Goal: Information Seeking & Learning: Compare options

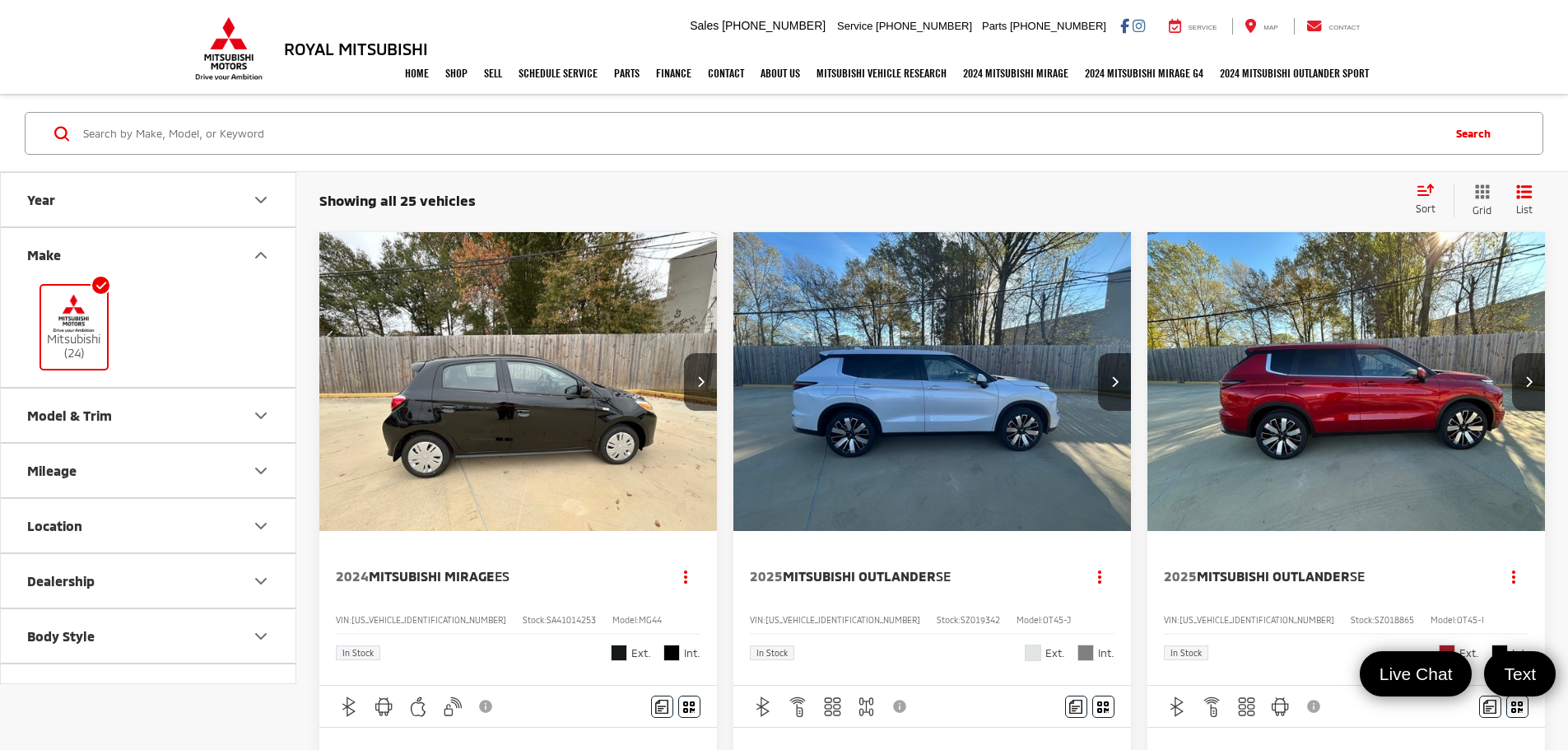
click at [136, 203] on button "Year" at bounding box center [149, 199] width 296 height 53
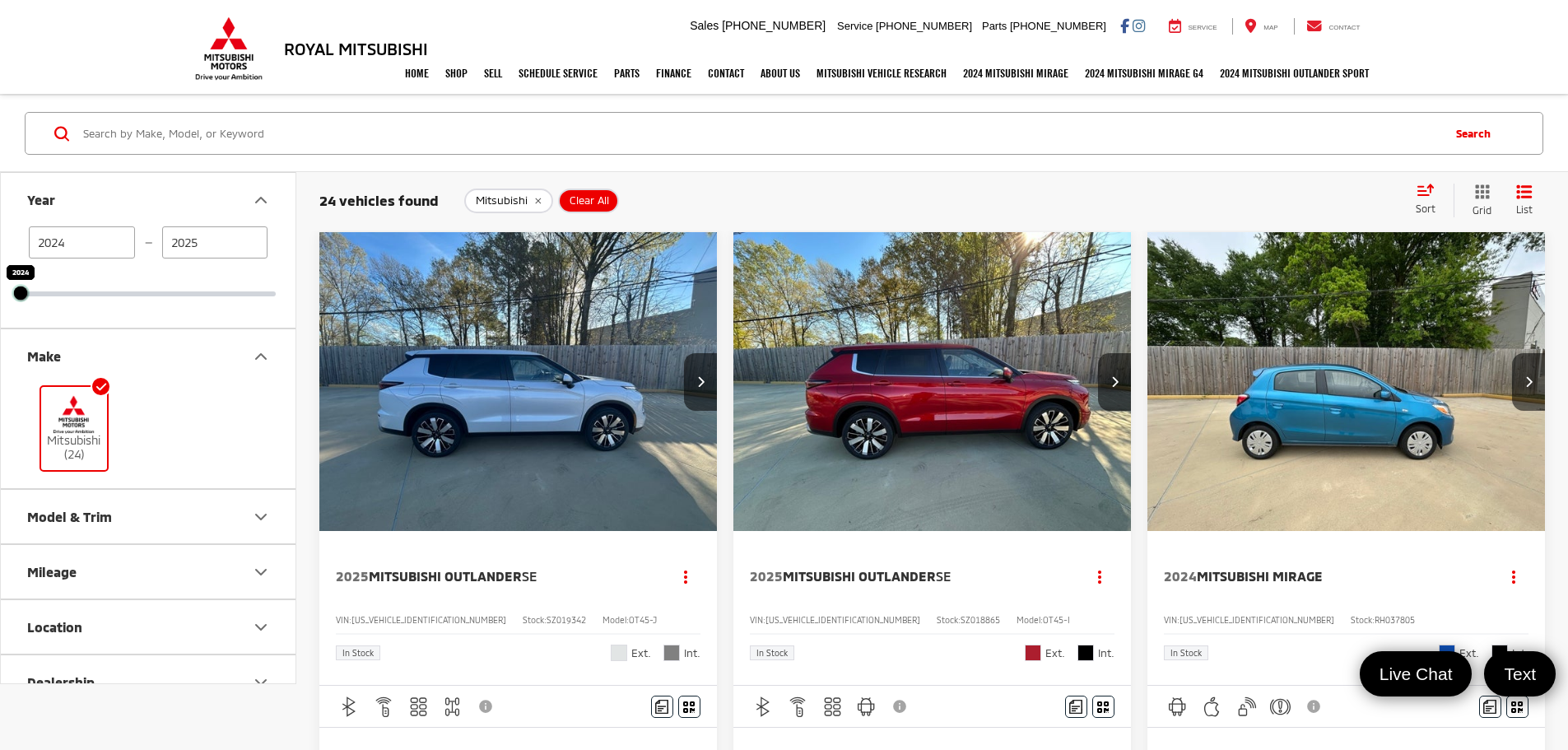
drag, startPoint x: 276, startPoint y: 292, endPoint x: 48, endPoint y: 298, distance: 228.1
click at [49, 298] on div "[DATE] — [DATE] 2024 2024" at bounding box center [148, 277] width 294 height 102
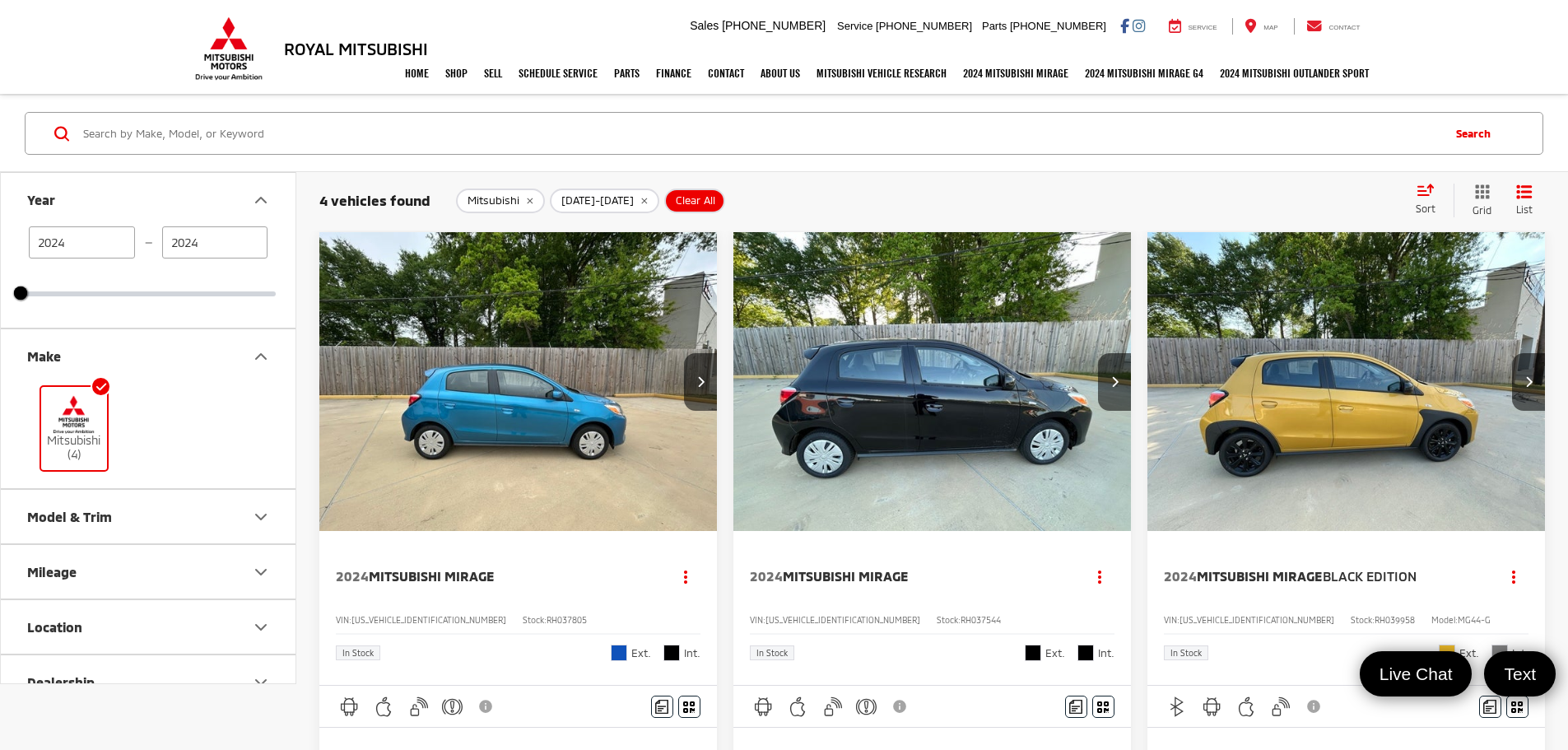
click at [93, 521] on div "Model & Trim" at bounding box center [69, 517] width 85 height 16
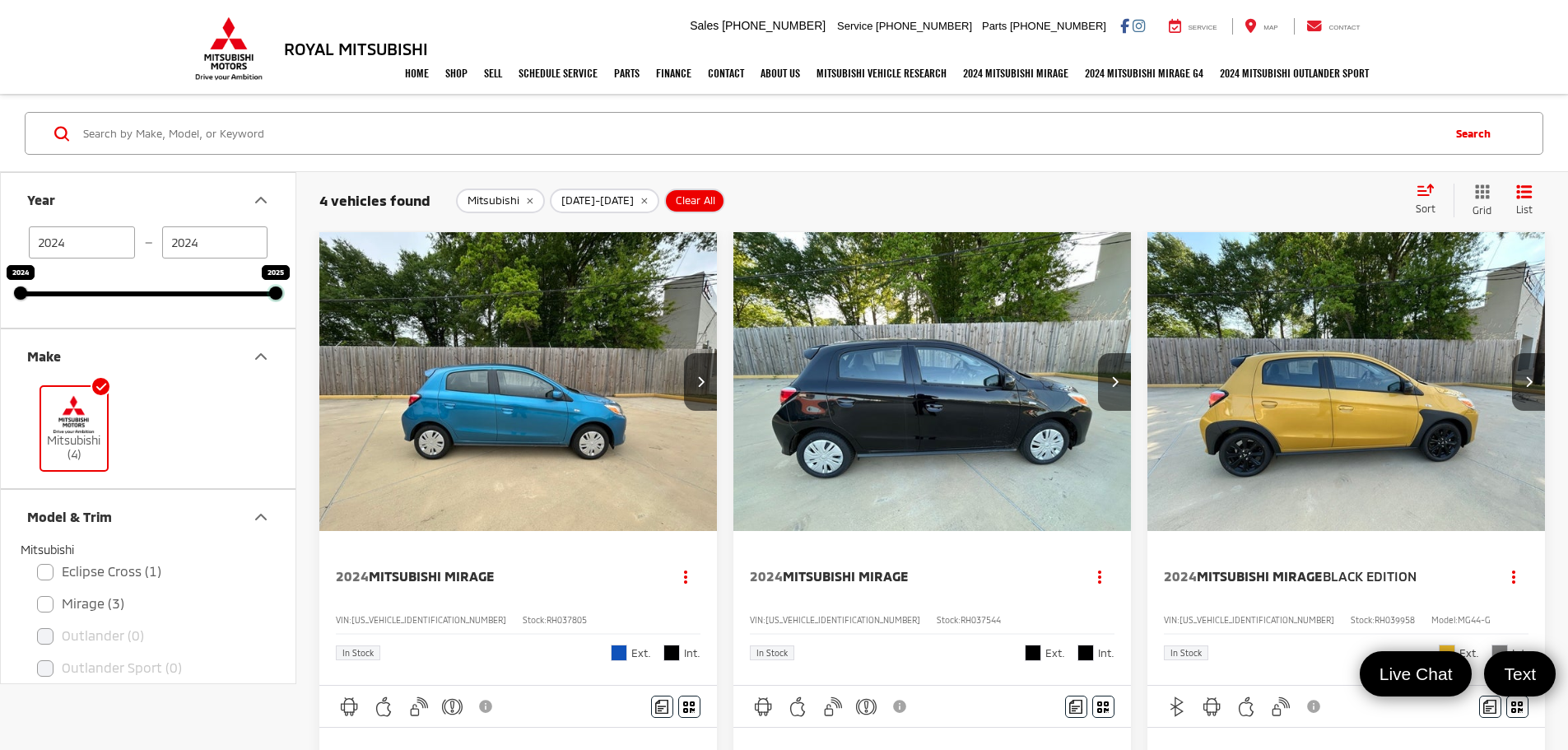
drag, startPoint x: 23, startPoint y: 291, endPoint x: 250, endPoint y: 291, distance: 227.0
click at [250, 291] on div "[DATE] — [DATE] 2024 2025" at bounding box center [147, 261] width 255 height 70
type input "2025"
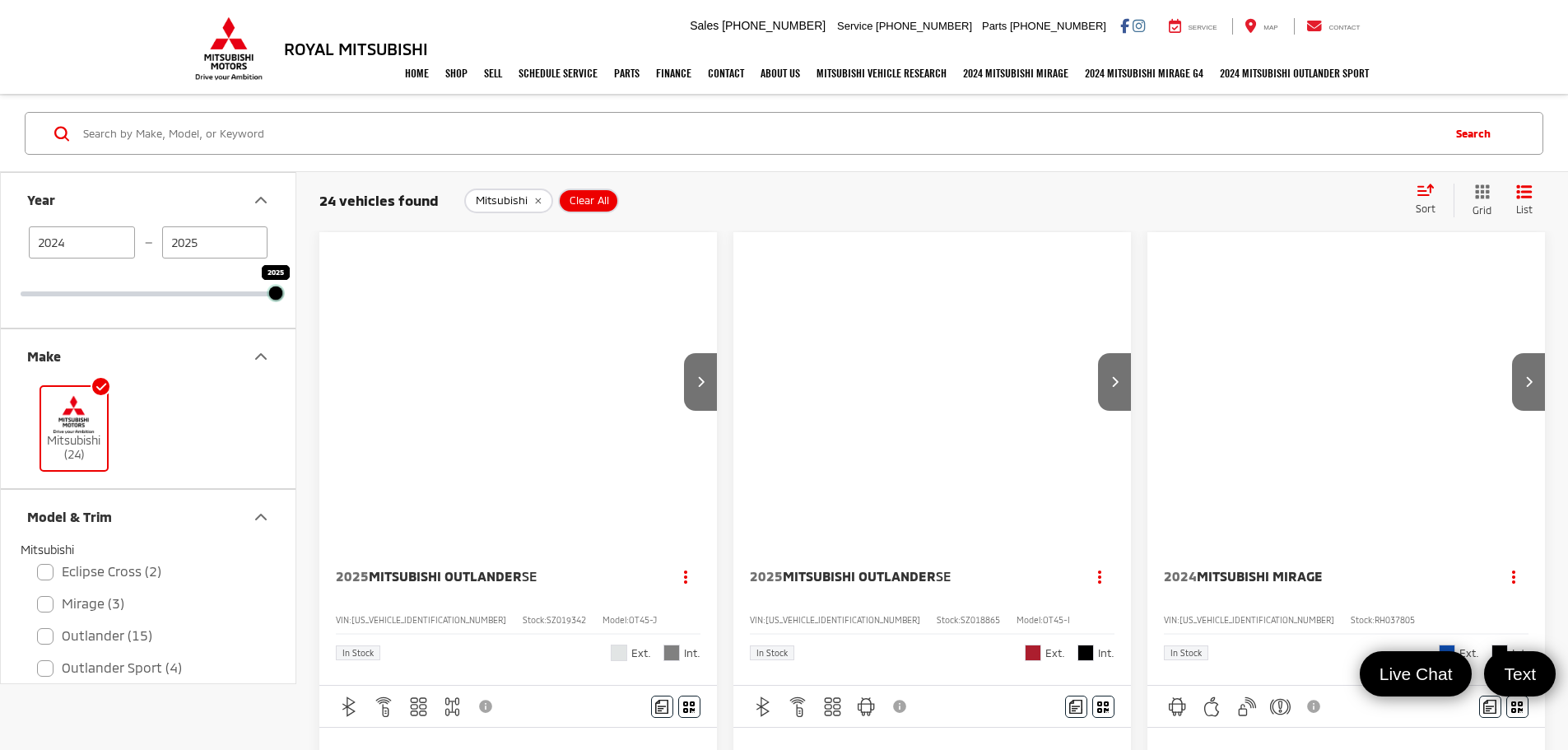
drag, startPoint x: 127, startPoint y: 296, endPoint x: 219, endPoint y: 331, distance: 98.4
click at [213, 296] on div "2025 2025" at bounding box center [147, 294] width 255 height 5
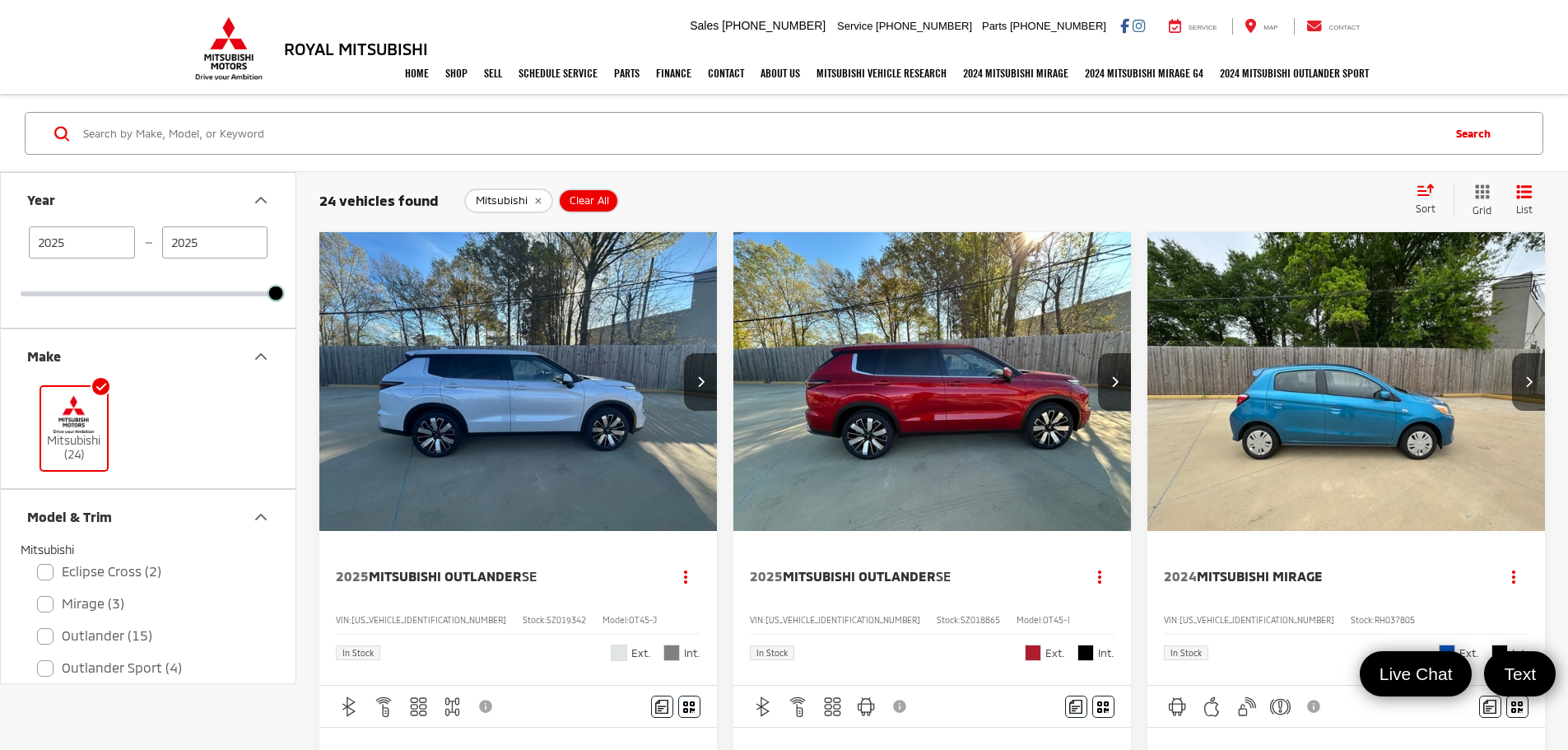
type input "2025"
checkbox input "false"
